Goal: Find specific page/section: Find specific page/section

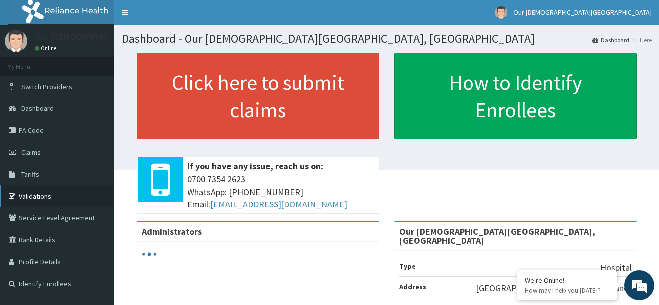
click at [70, 189] on link "Validations" at bounding box center [57, 196] width 114 height 22
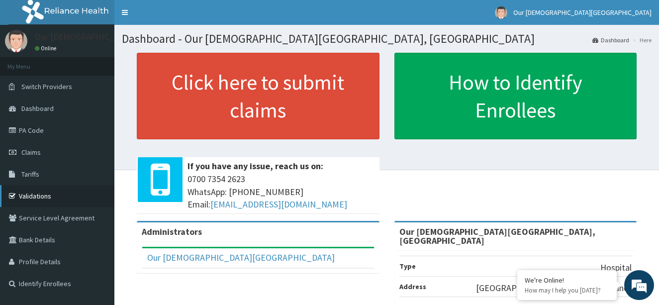
click at [36, 194] on link "Validations" at bounding box center [57, 196] width 114 height 22
